Goal: Task Accomplishment & Management: Complete application form

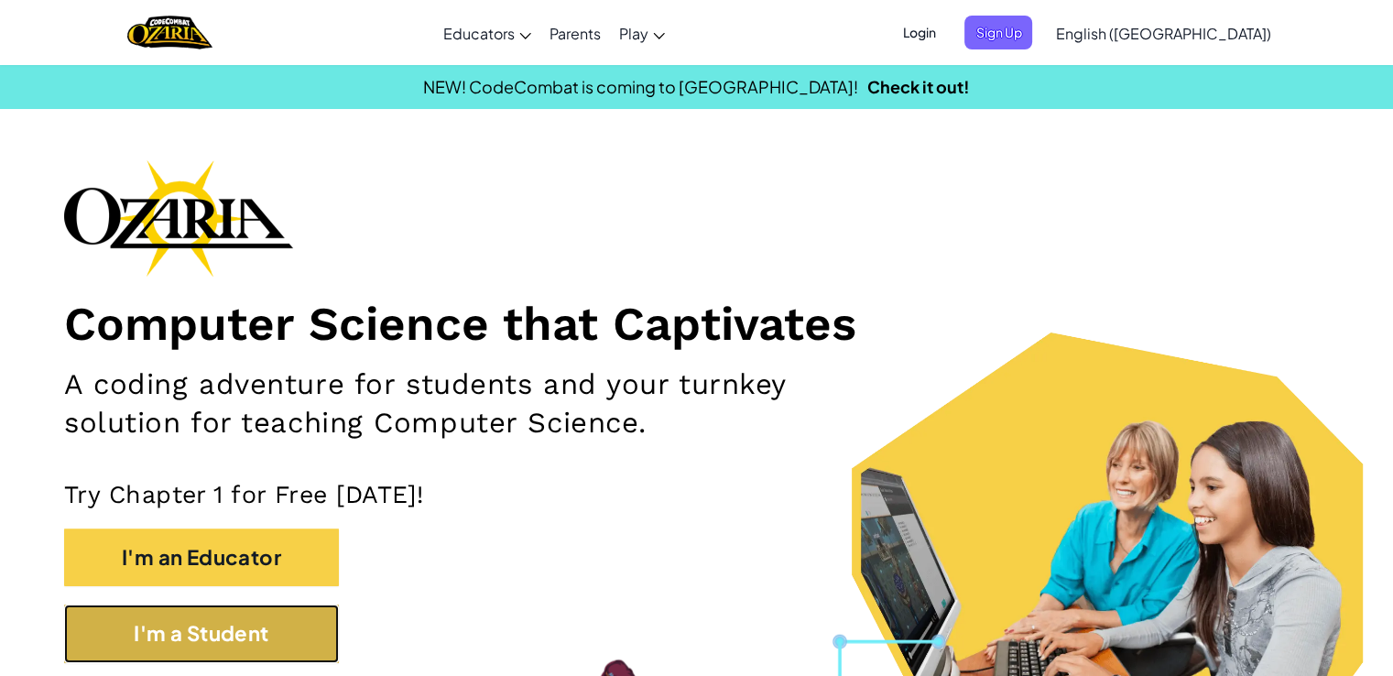
click at [226, 640] on button "I'm a Student" at bounding box center [201, 634] width 275 height 58
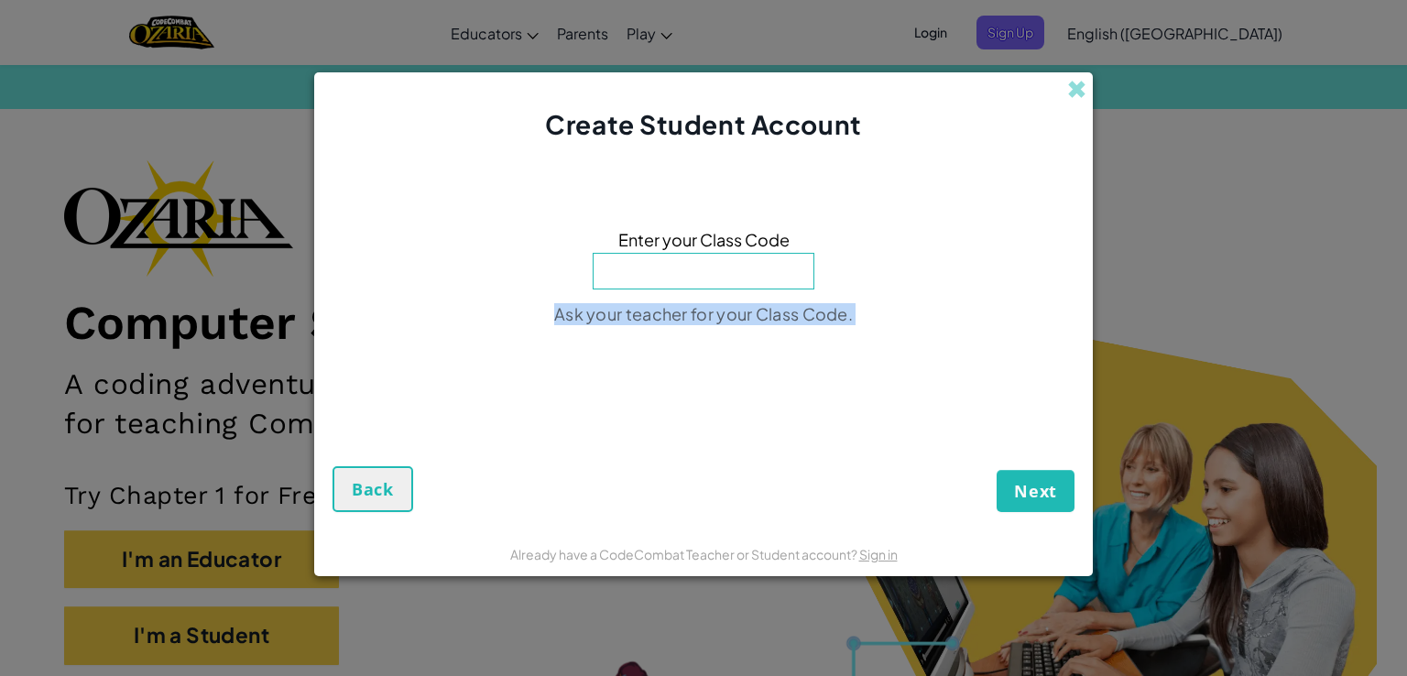
drag, startPoint x: 363, startPoint y: 592, endPoint x: 502, endPoint y: 242, distance: 376.6
click at [502, 242] on div "Create Student Account Enter your Class Code Ask your teacher for your Class Co…" at bounding box center [703, 338] width 1407 height 676
click at [714, 272] on input at bounding box center [704, 271] width 222 height 37
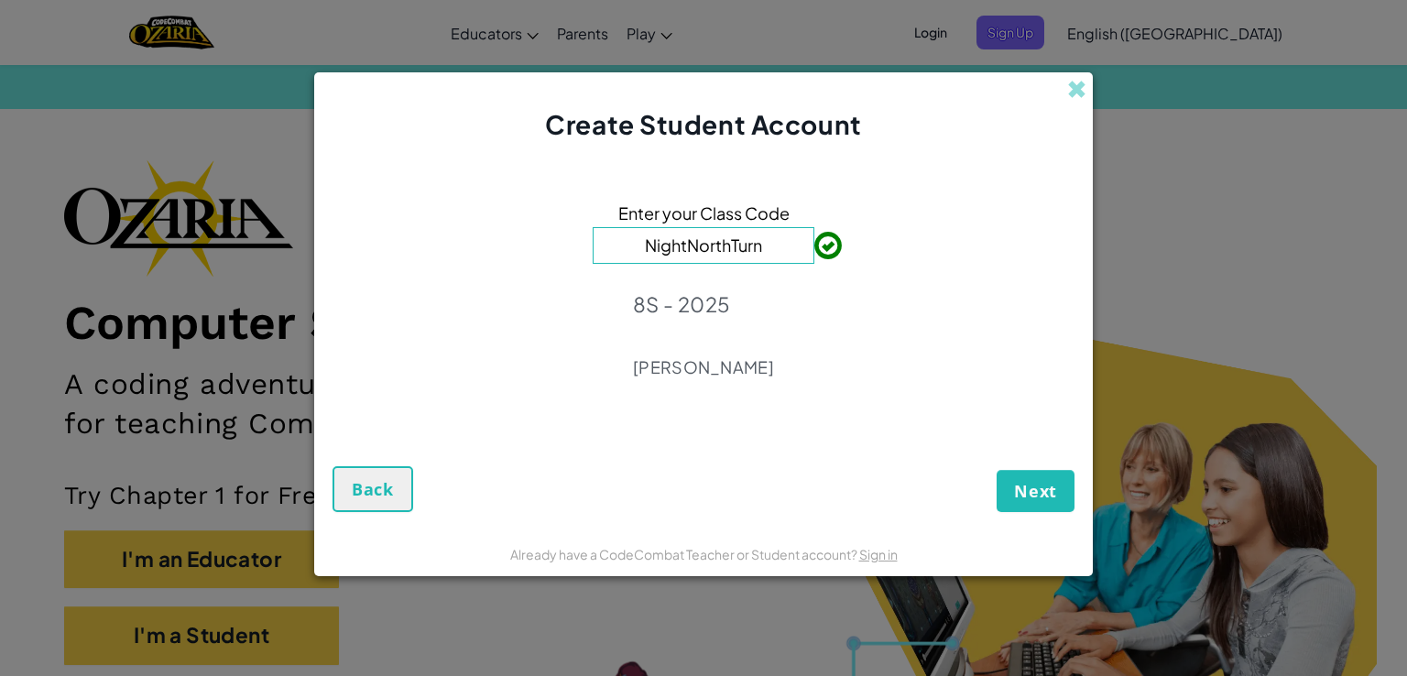
type input "NightNorthTurn"
click at [1052, 485] on span "Next" at bounding box center [1035, 491] width 43 height 22
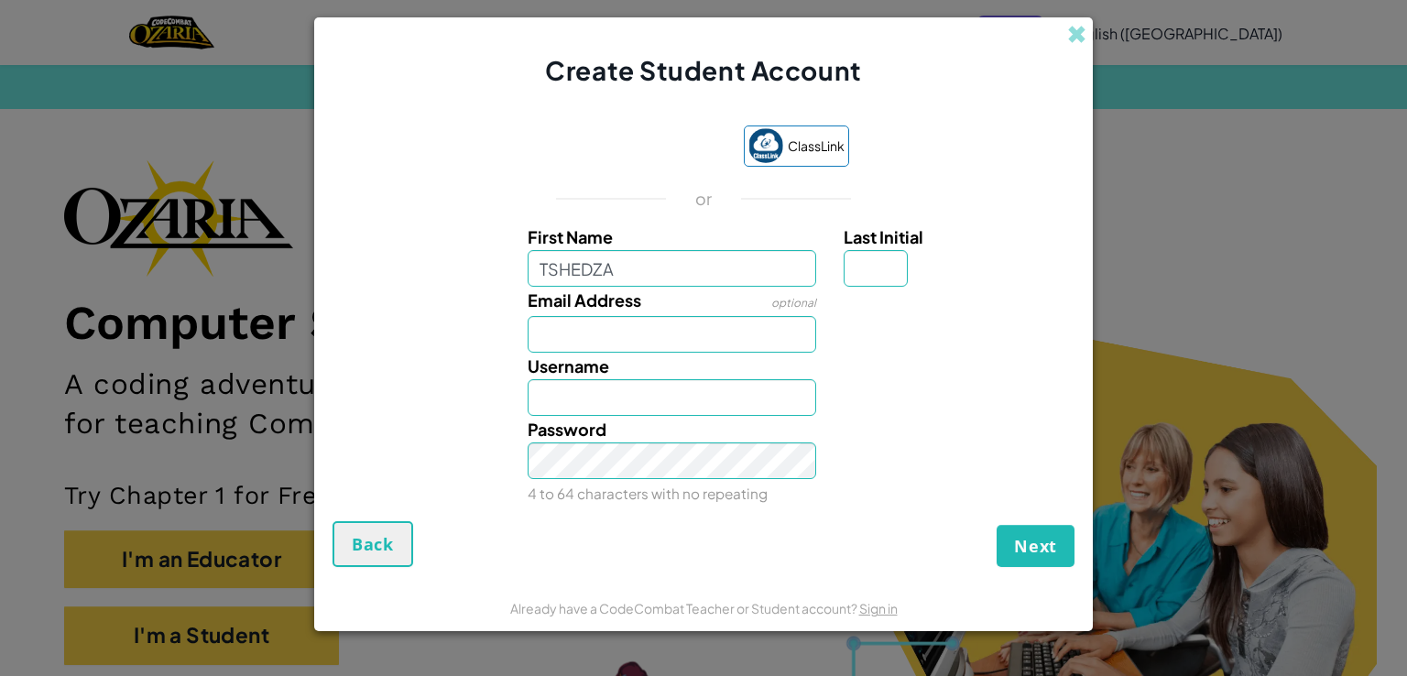
type input "Tshedza"
click at [627, 334] on input "Email Address" at bounding box center [672, 334] width 289 height 37
type input "[EMAIL_ADDRESS][DOMAIN_NAME]"
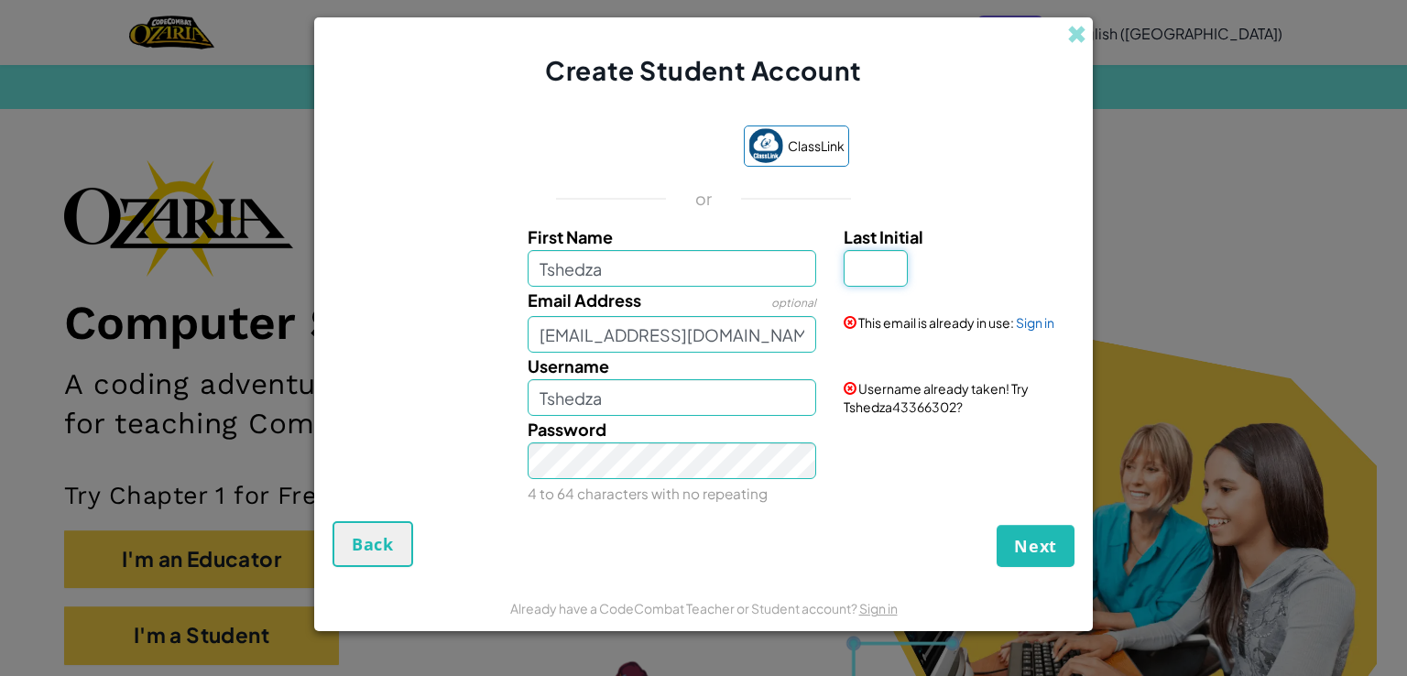
click at [888, 267] on input "Last Initial" at bounding box center [876, 268] width 64 height 37
click at [1021, 326] on link "Sign in" at bounding box center [1035, 322] width 38 height 16
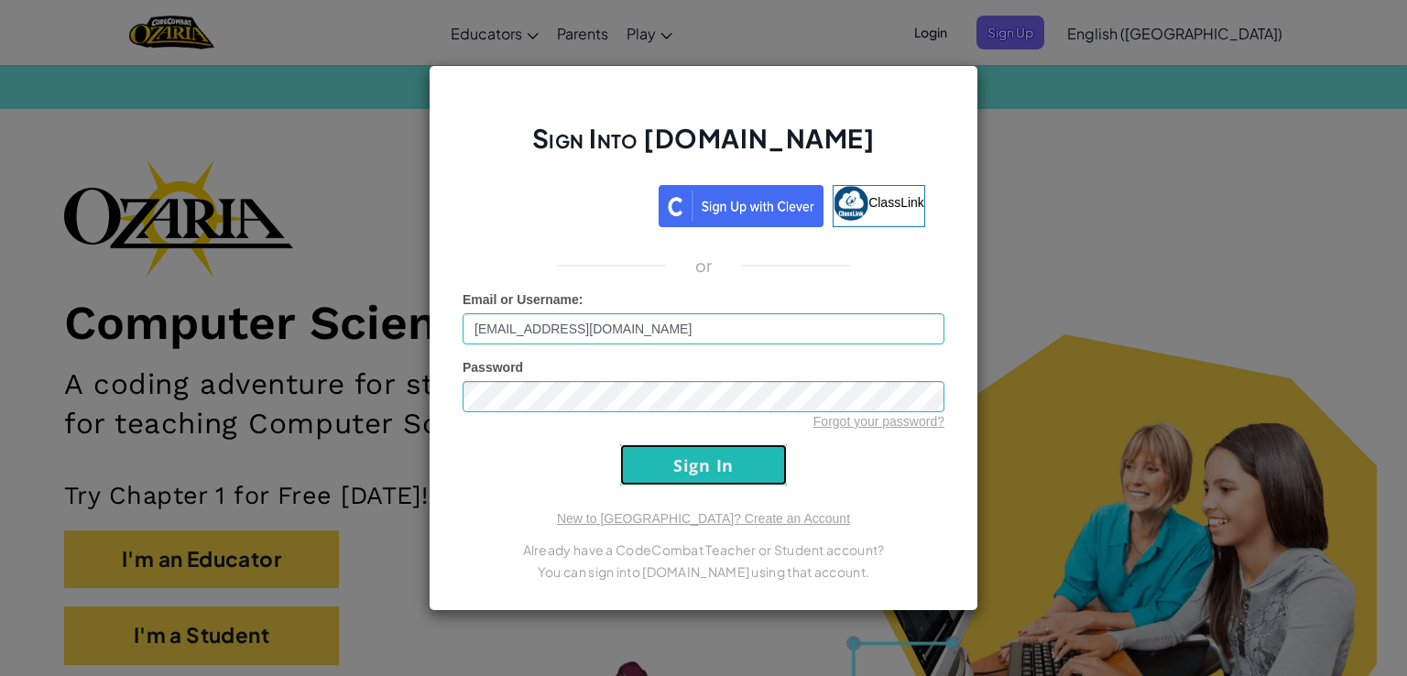
click at [699, 447] on input "Sign In" at bounding box center [703, 464] width 167 height 41
